Goal: Transaction & Acquisition: Purchase product/service

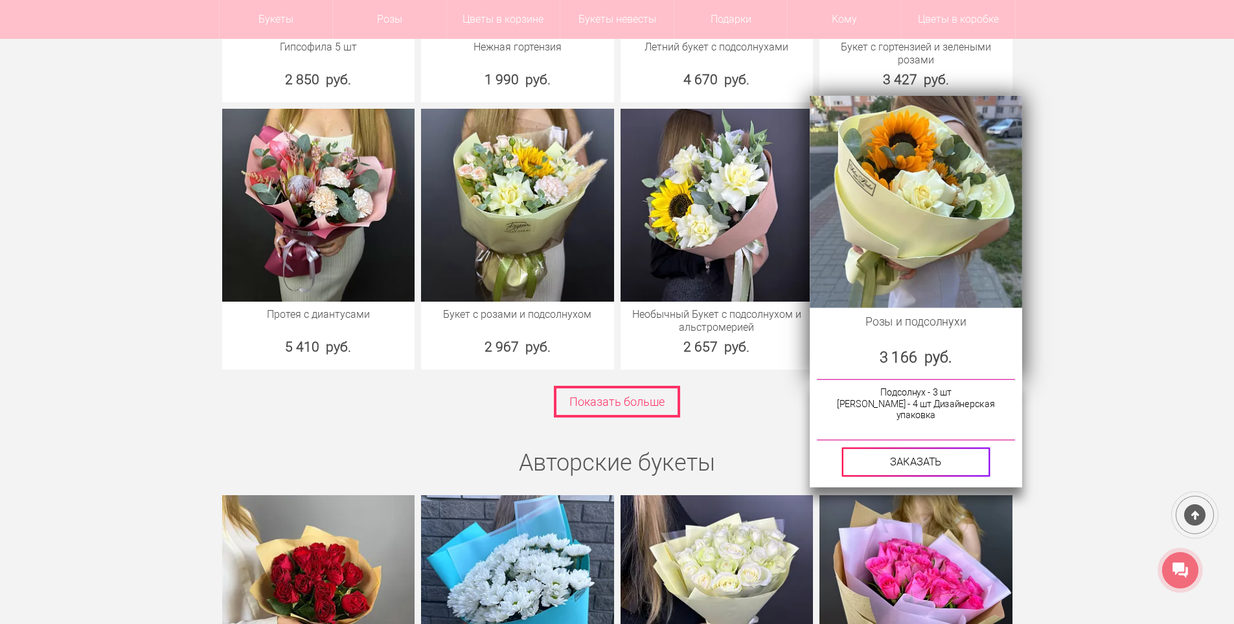
scroll to position [1878, 0]
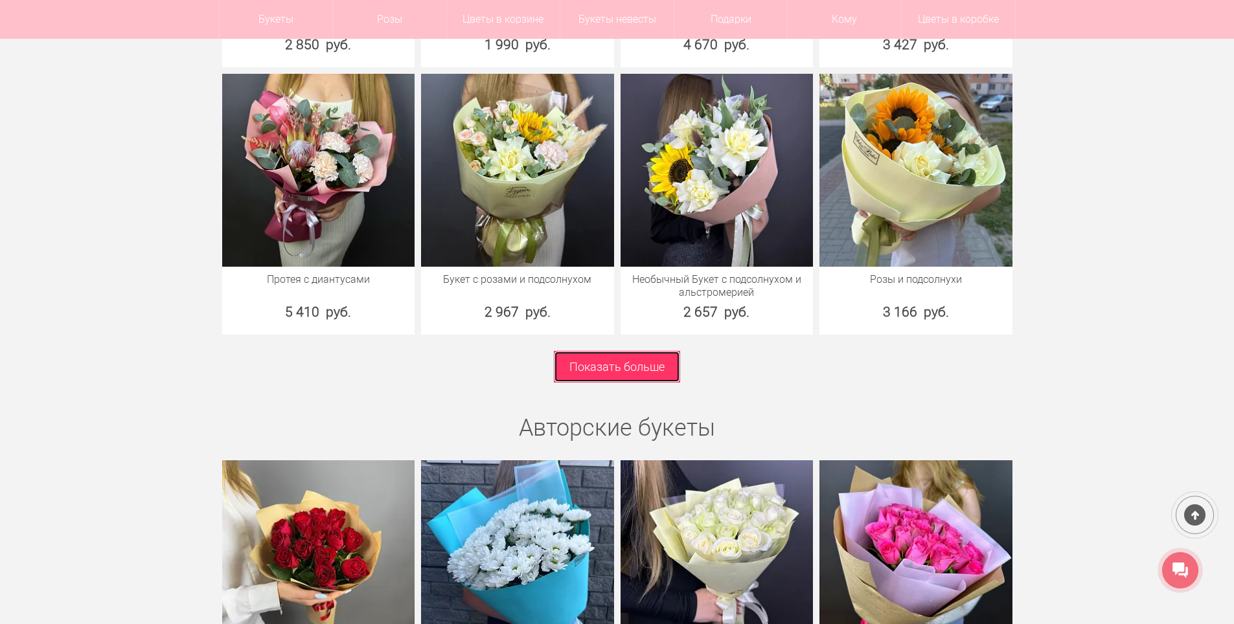
click at [637, 376] on link "Показать больше" at bounding box center [617, 367] width 126 height 32
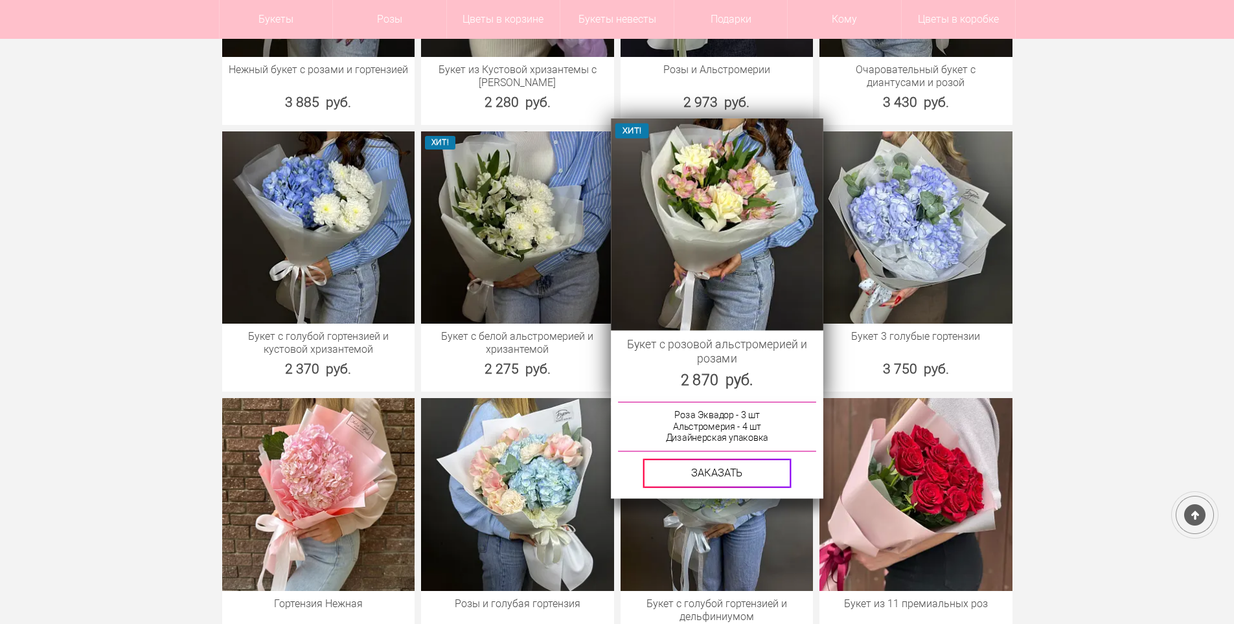
scroll to position [3013, 0]
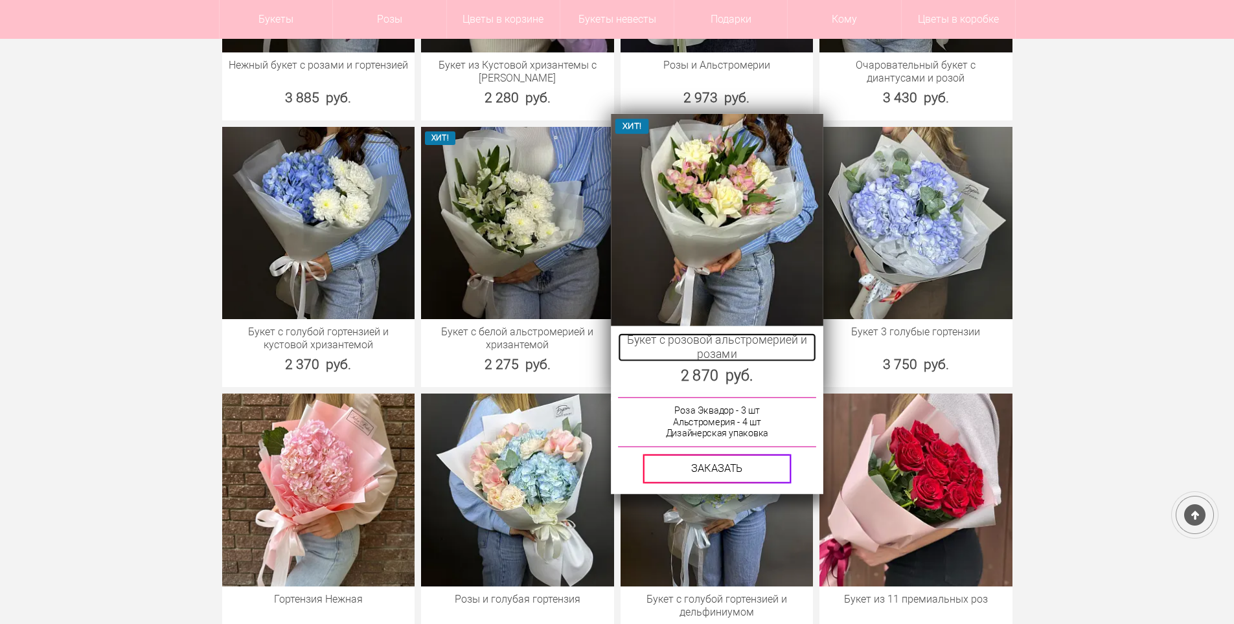
click at [750, 333] on link "Букет с розовой альстромерией и розами" at bounding box center [716, 347] width 197 height 28
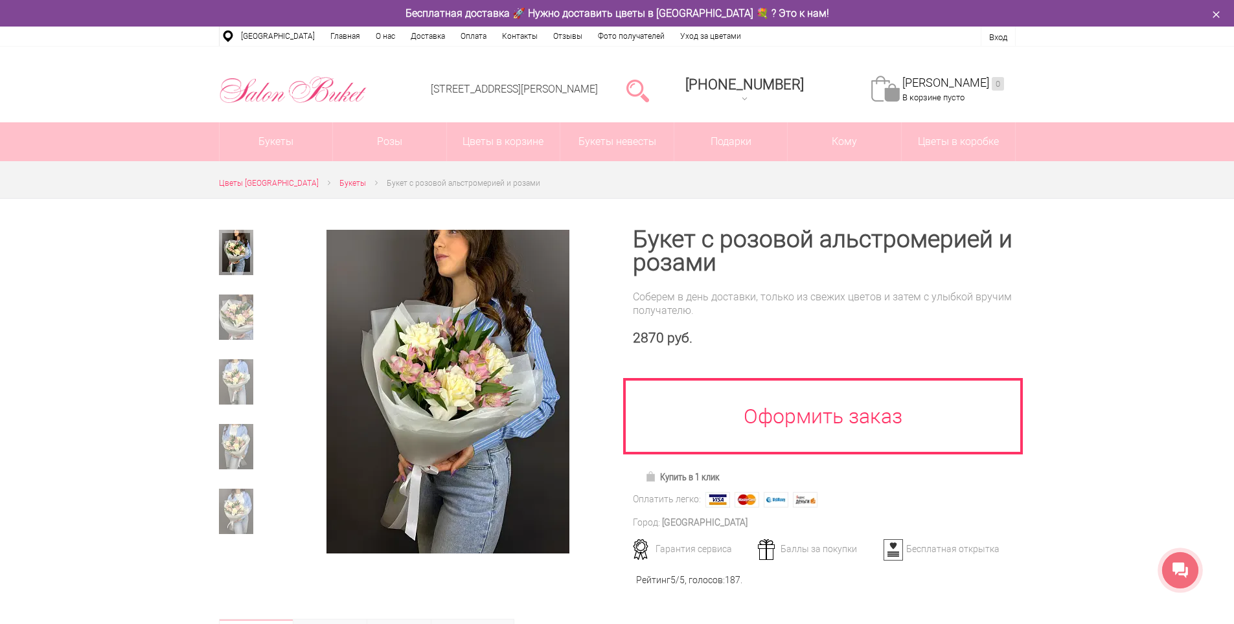
click at [163, 181] on div "Цветы [GEOGRAPHIC_DATA] Букеты Букет с розовой альстромерией и розами" at bounding box center [617, 184] width 1234 height 14
click at [649, 87] on link at bounding box center [637, 90] width 23 height 26
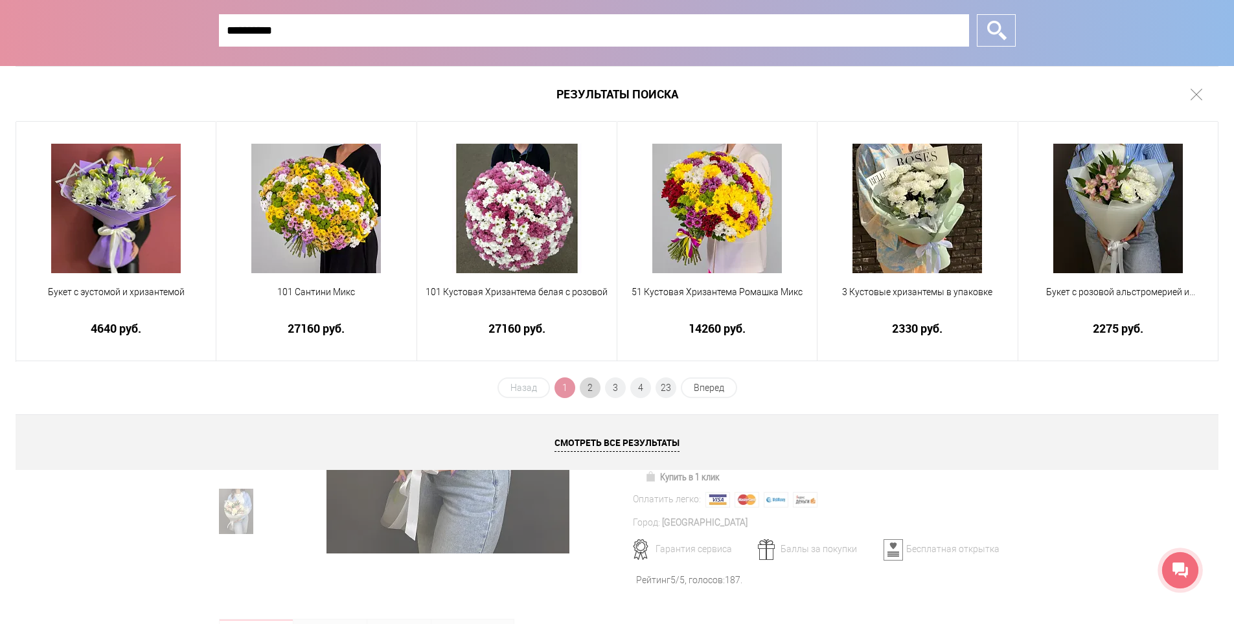
type input "**********"
click at [592, 389] on span "2" at bounding box center [590, 388] width 21 height 21
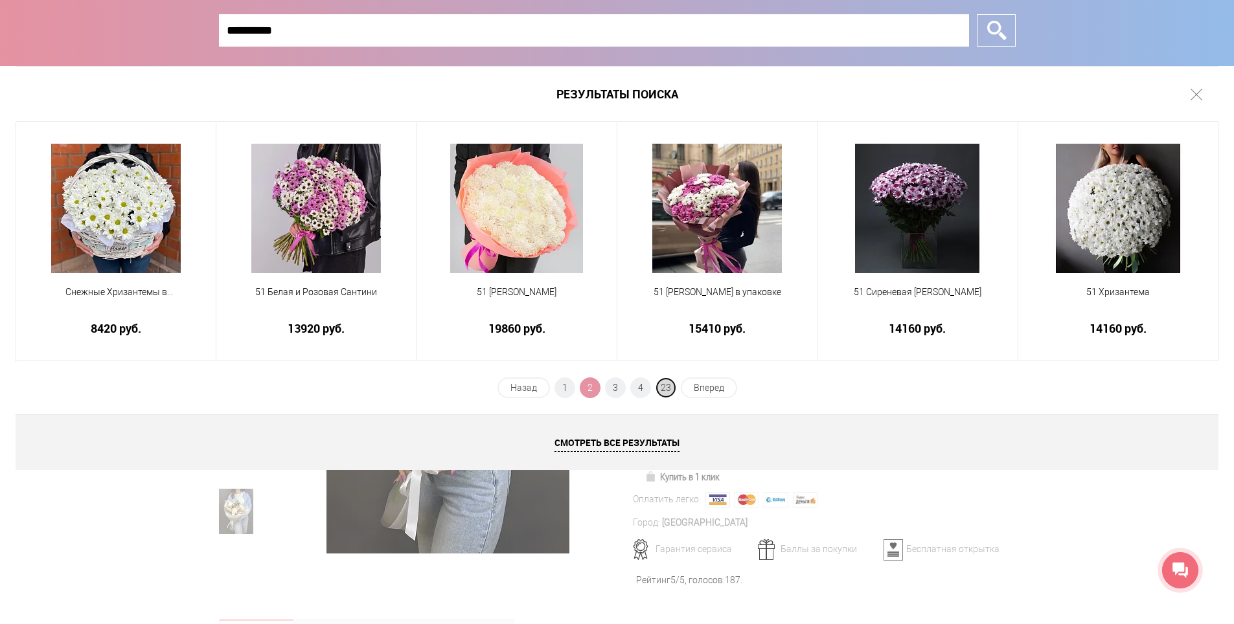
click at [660, 387] on span "23" at bounding box center [665, 388] width 21 height 21
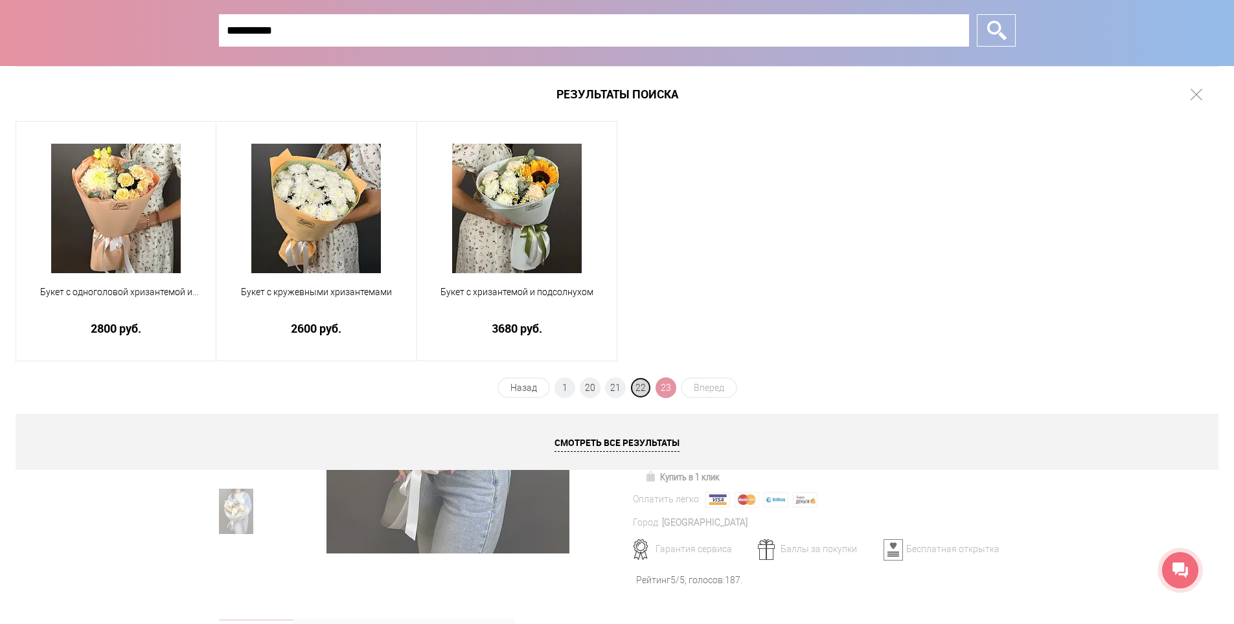
click at [634, 388] on span "22" at bounding box center [640, 388] width 21 height 21
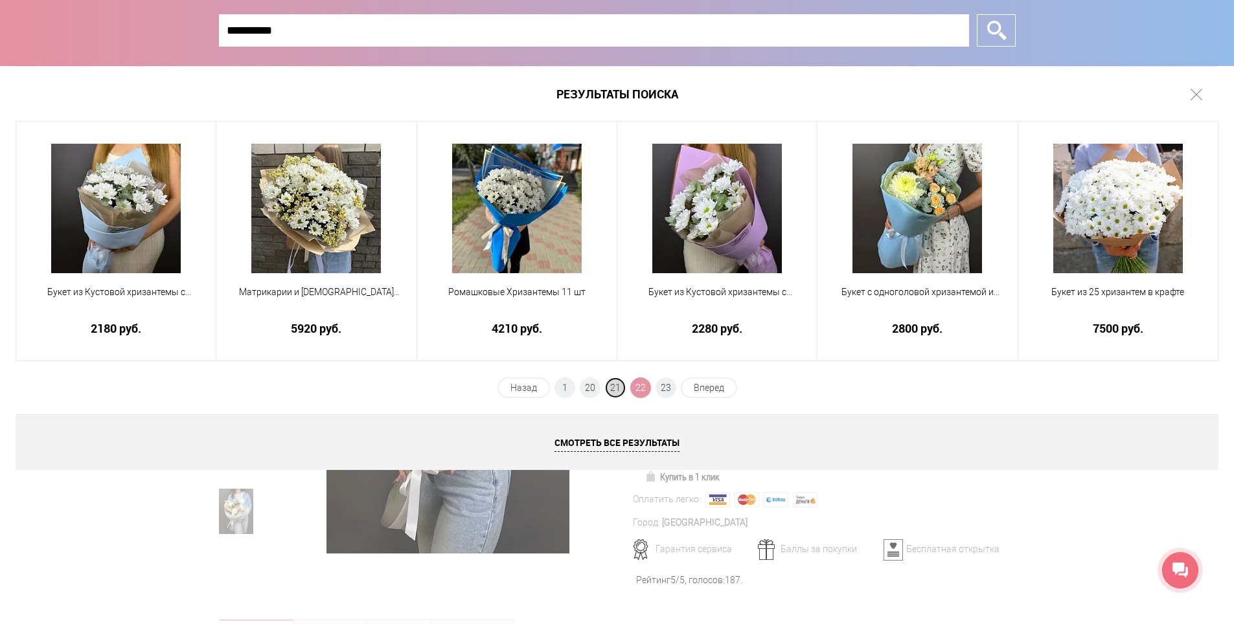
click at [611, 393] on span "21" at bounding box center [615, 388] width 21 height 21
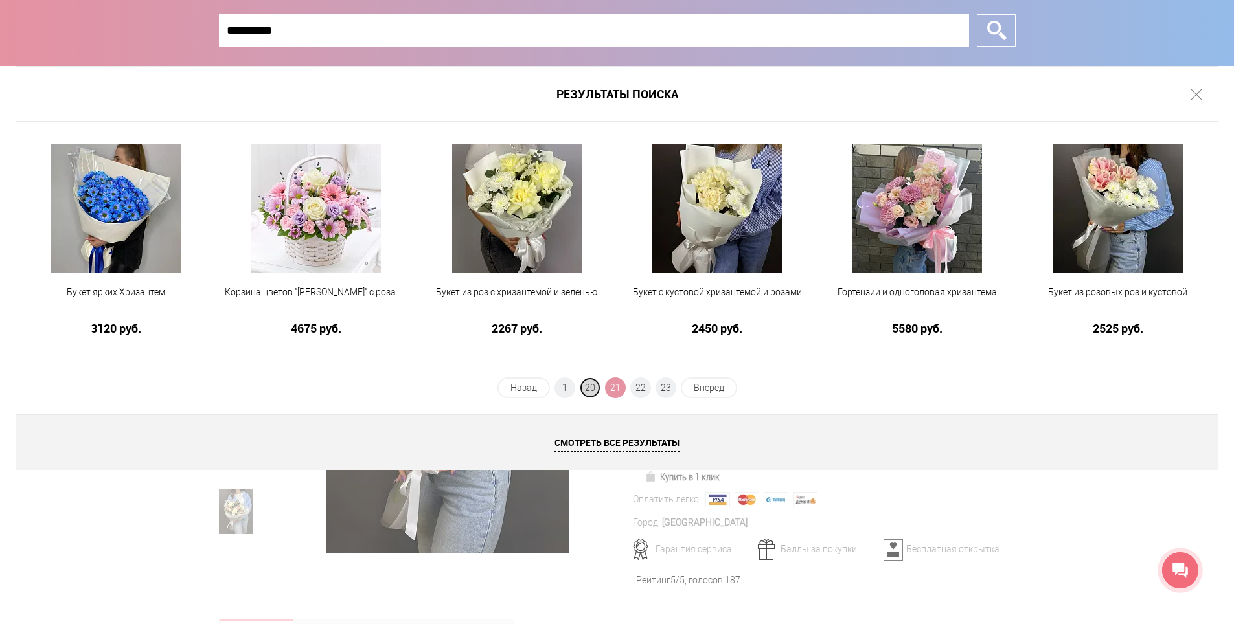
click at [590, 390] on span "20" at bounding box center [590, 388] width 21 height 21
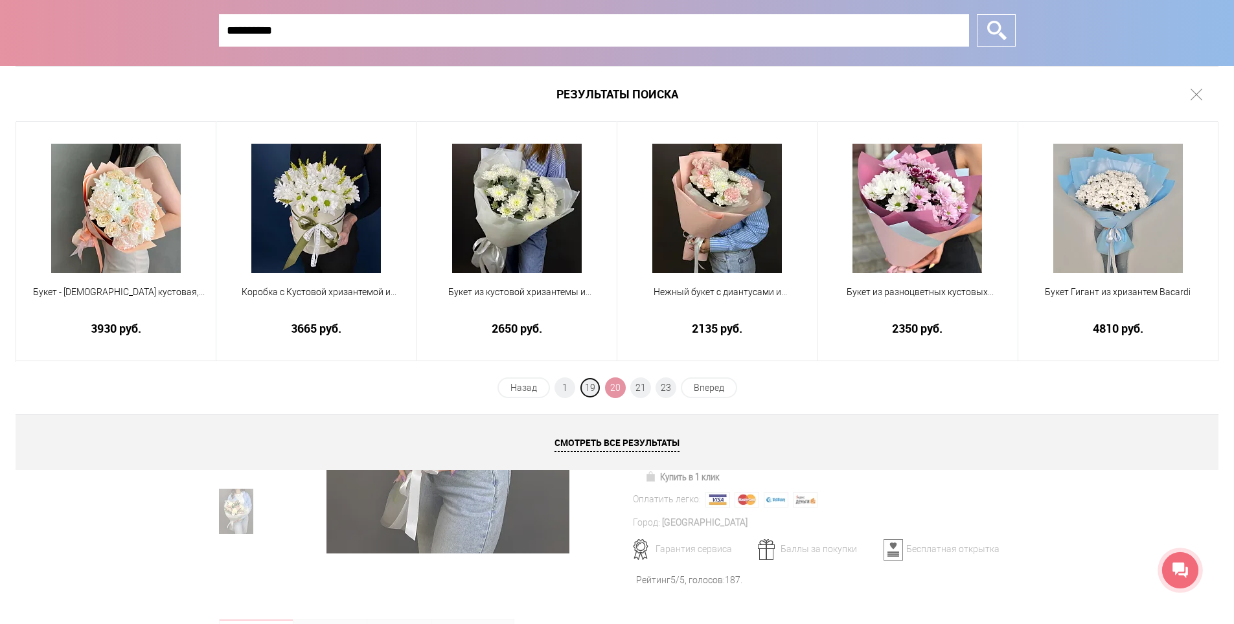
click at [590, 390] on span "19" at bounding box center [590, 388] width 21 height 21
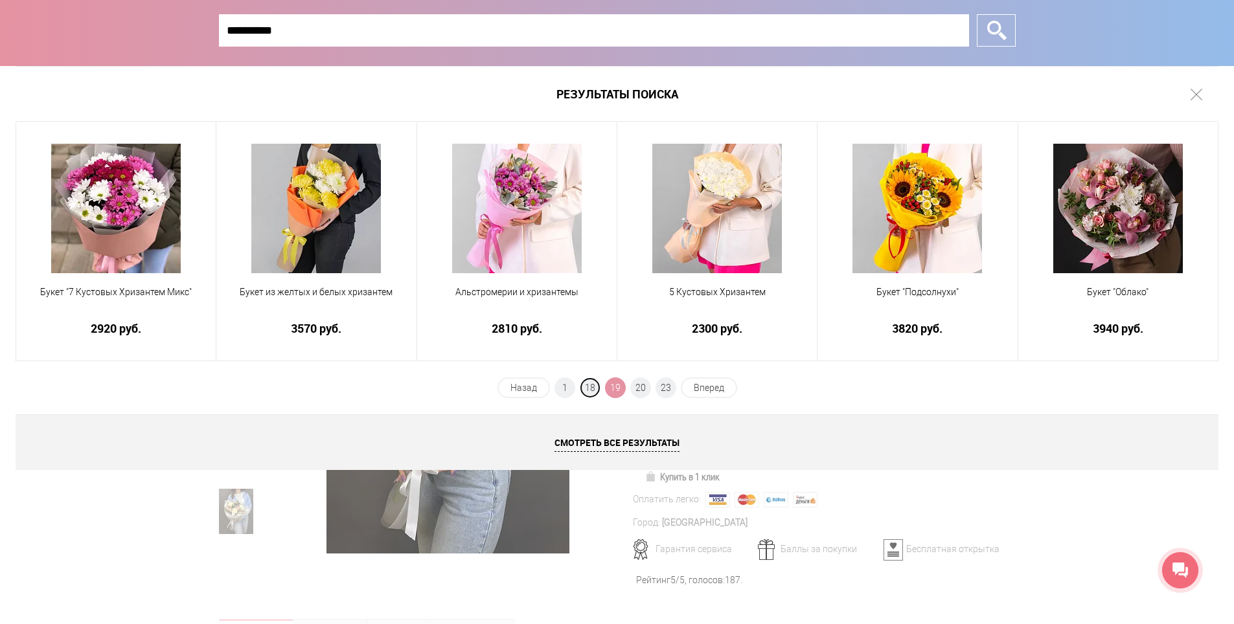
click at [590, 390] on span "18" at bounding box center [590, 388] width 21 height 21
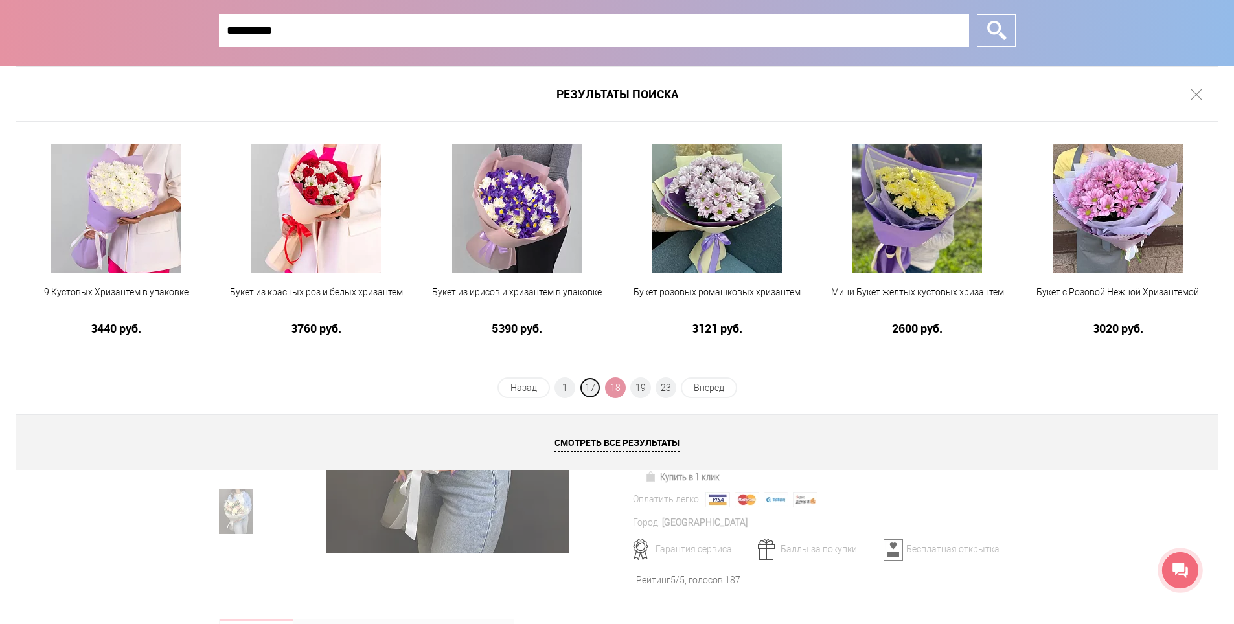
click at [590, 390] on span "17" at bounding box center [590, 388] width 21 height 21
